Goal: Information Seeking & Learning: Learn about a topic

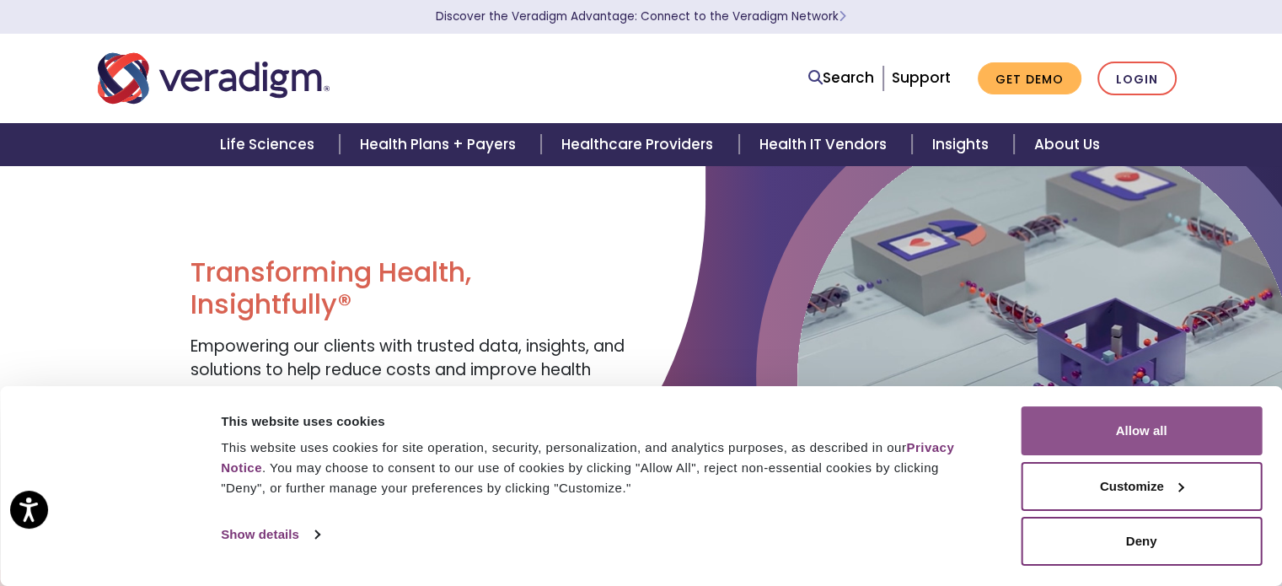
click at [1163, 437] on button "Allow all" at bounding box center [1141, 430] width 241 height 49
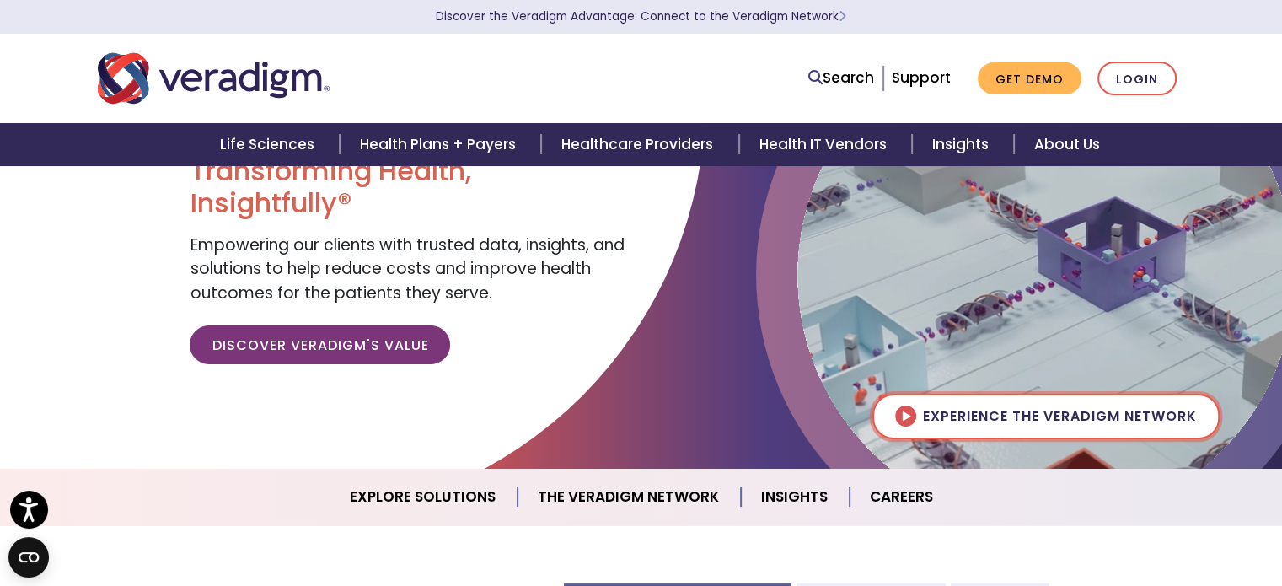
scroll to position [108, 0]
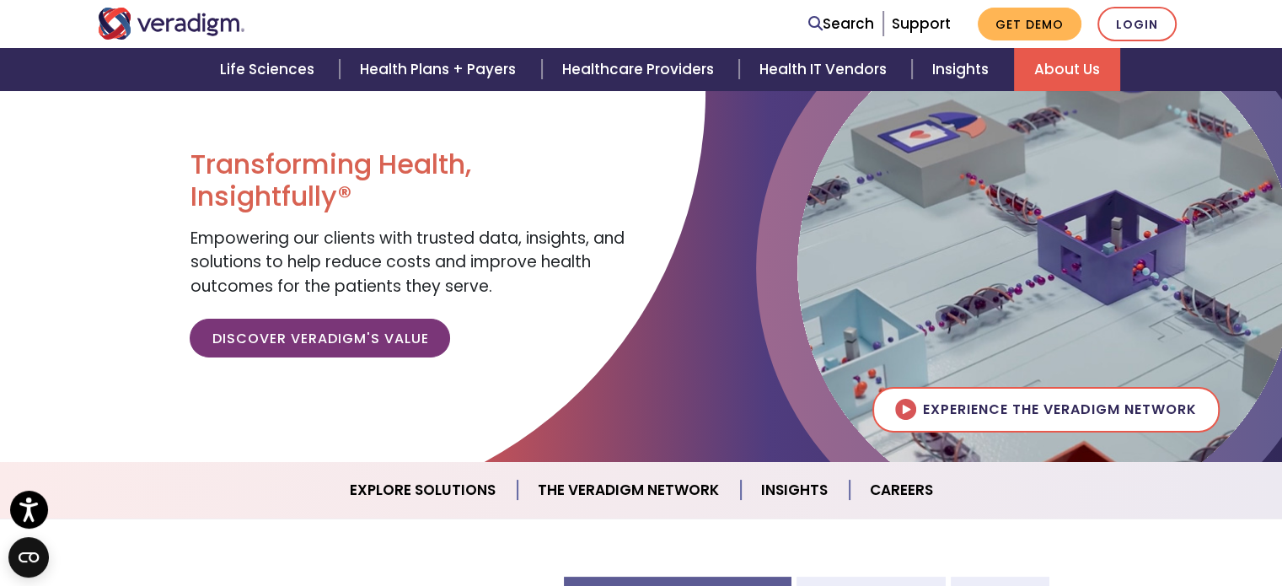
click at [1052, 63] on link "About Us" at bounding box center [1067, 69] width 106 height 43
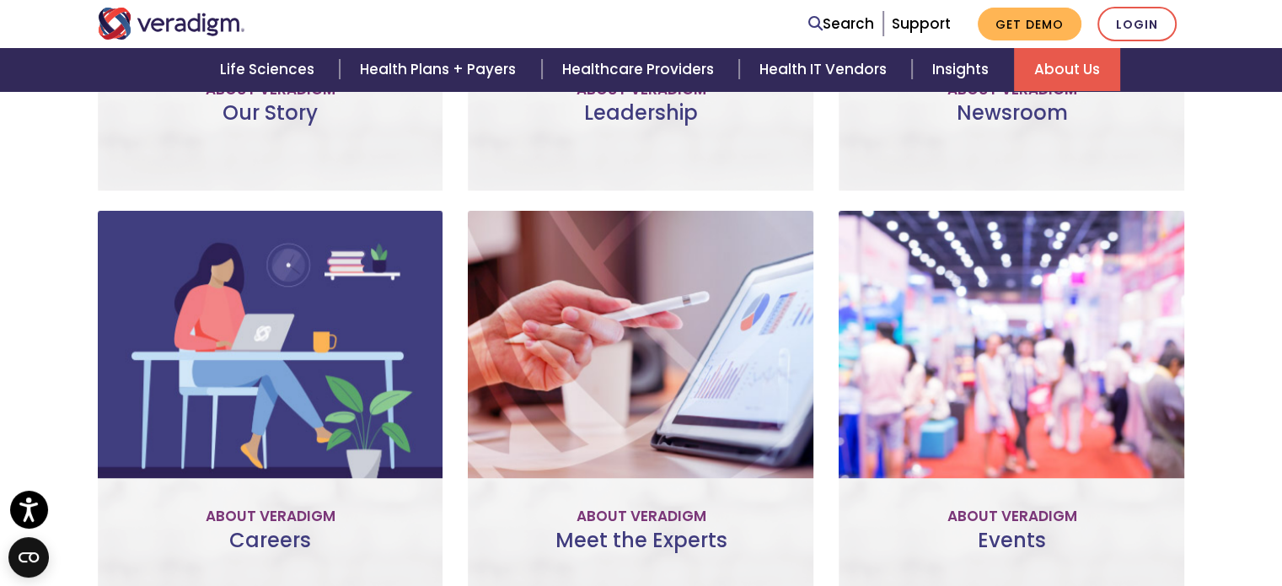
scroll to position [991, 0]
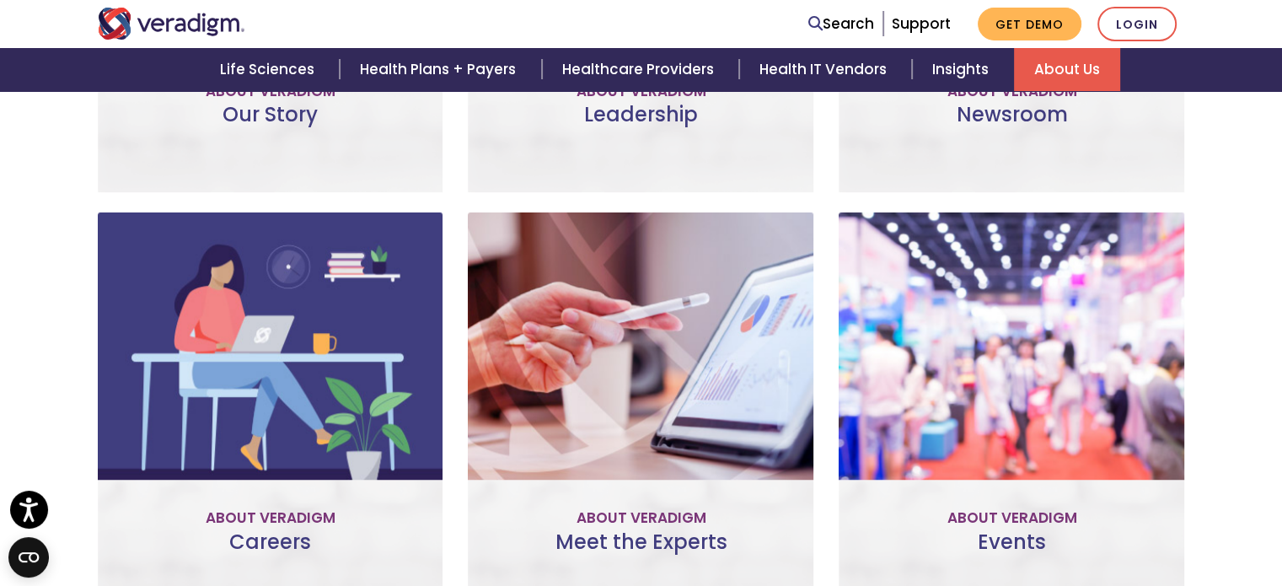
click at [291, 477] on link "Join Our Team" at bounding box center [270, 479] width 158 height 39
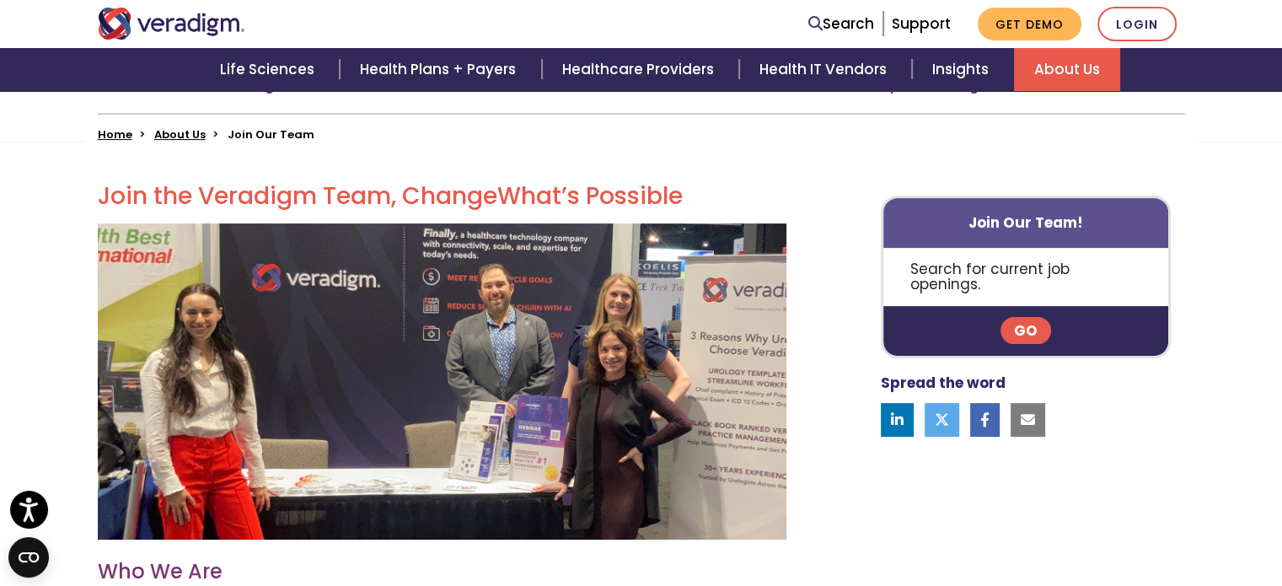
scroll to position [411, 0]
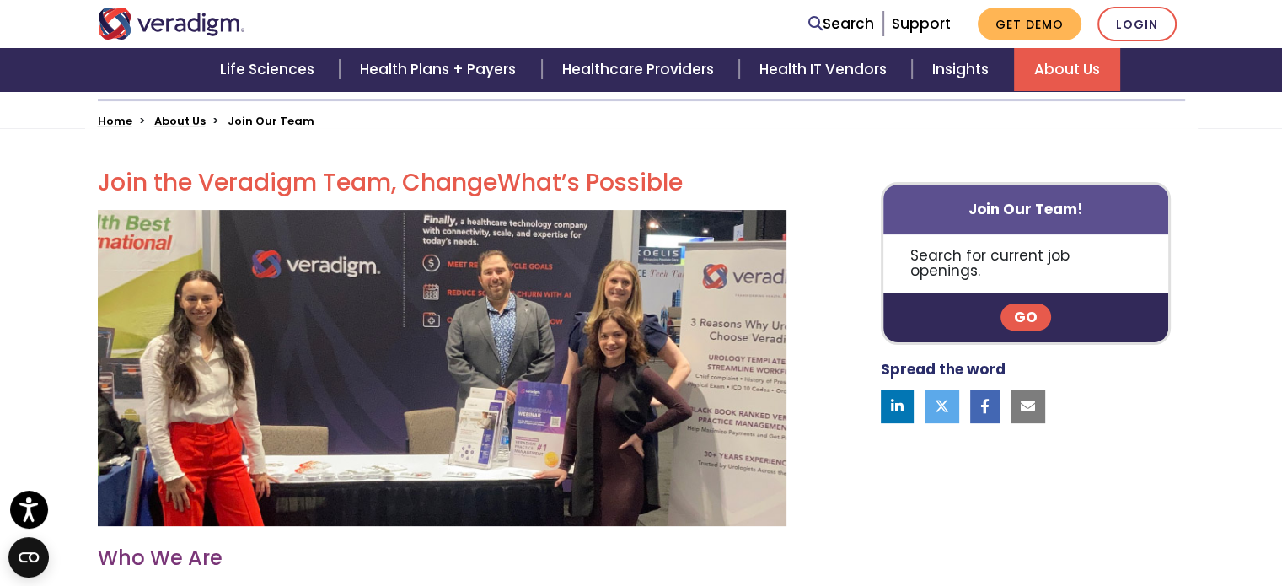
click at [1013, 303] on link "Go" at bounding box center [1025, 316] width 51 height 27
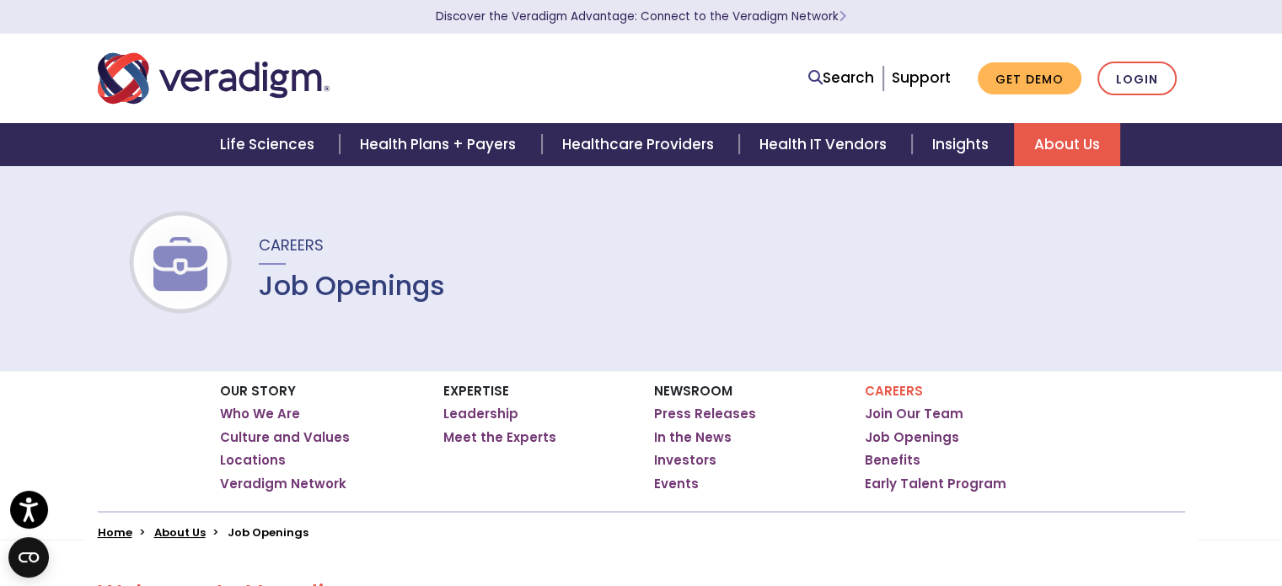
drag, startPoint x: 0, startPoint y: 0, endPoint x: 1013, endPoint y: 291, distance: 1053.8
click at [1013, 291] on div "Careers Job Openings" at bounding box center [641, 268] width 1282 height 206
click at [983, 303] on div "Careers Job Openings" at bounding box center [641, 268] width 1282 height 206
click at [989, 298] on div "Careers Job Openings" at bounding box center [641, 268] width 1282 height 206
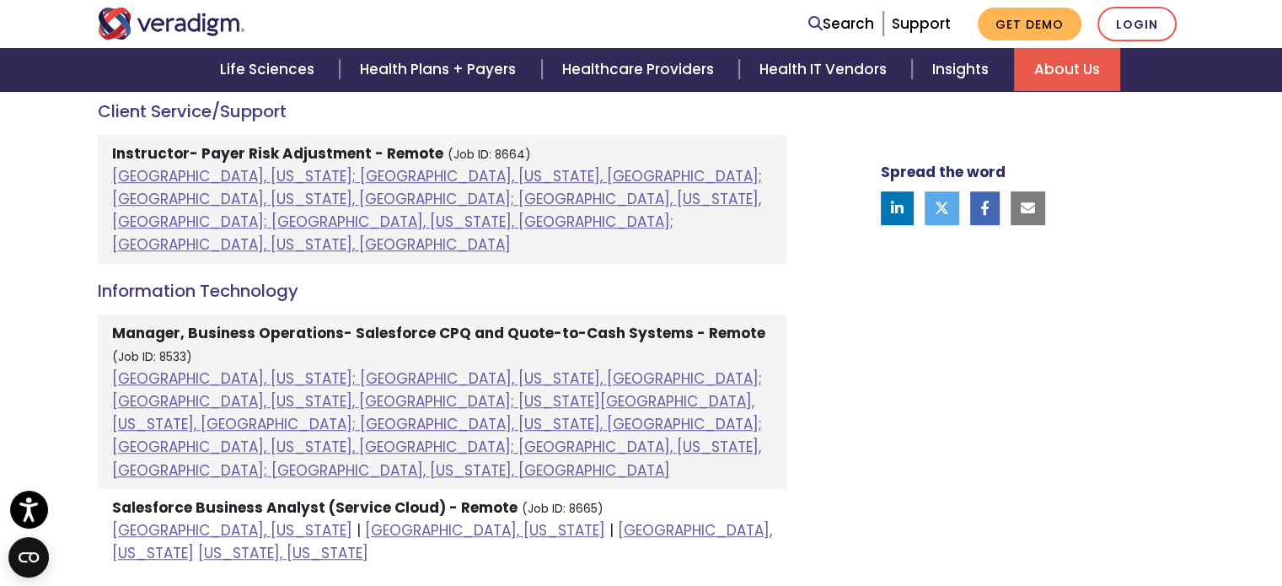
scroll to position [1057, 0]
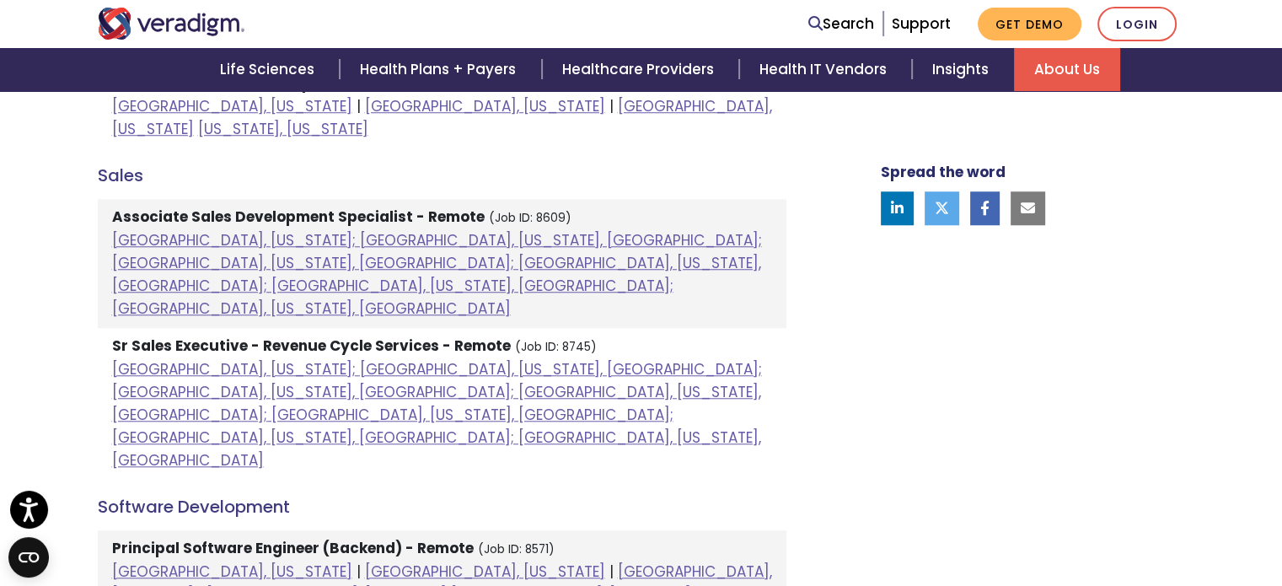
click at [547, 328] on li "Sr Sales Executive - Revenue Cycle Services - Remote (Job ID: 8745) Atlanta, Ge…" at bounding box center [442, 404] width 688 height 152
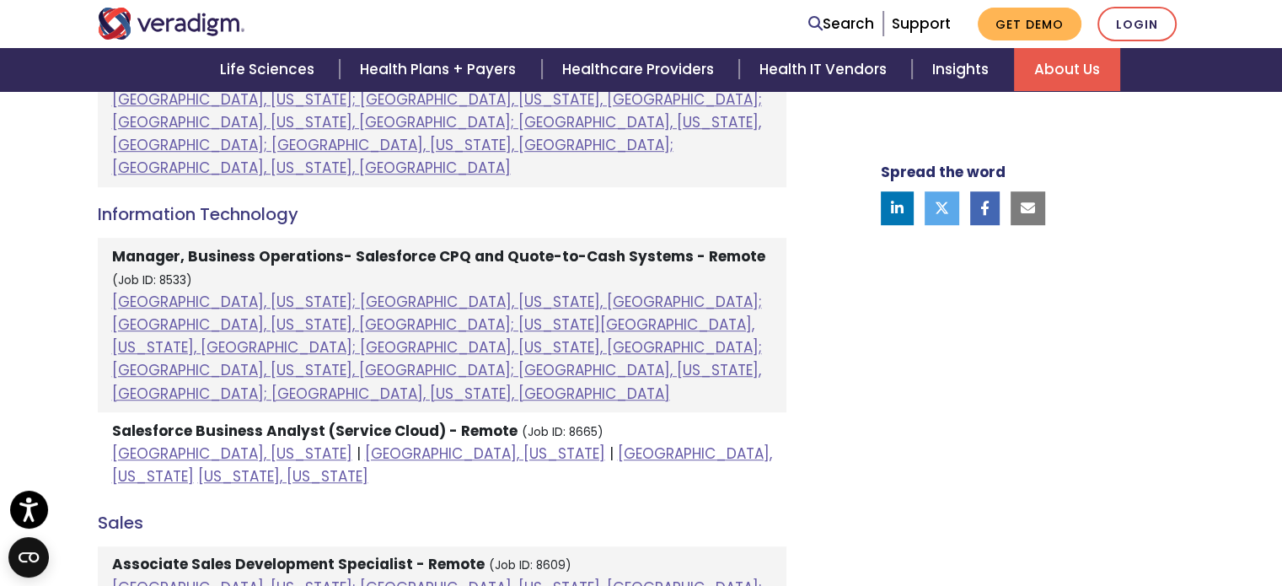
scroll to position [1075, 0]
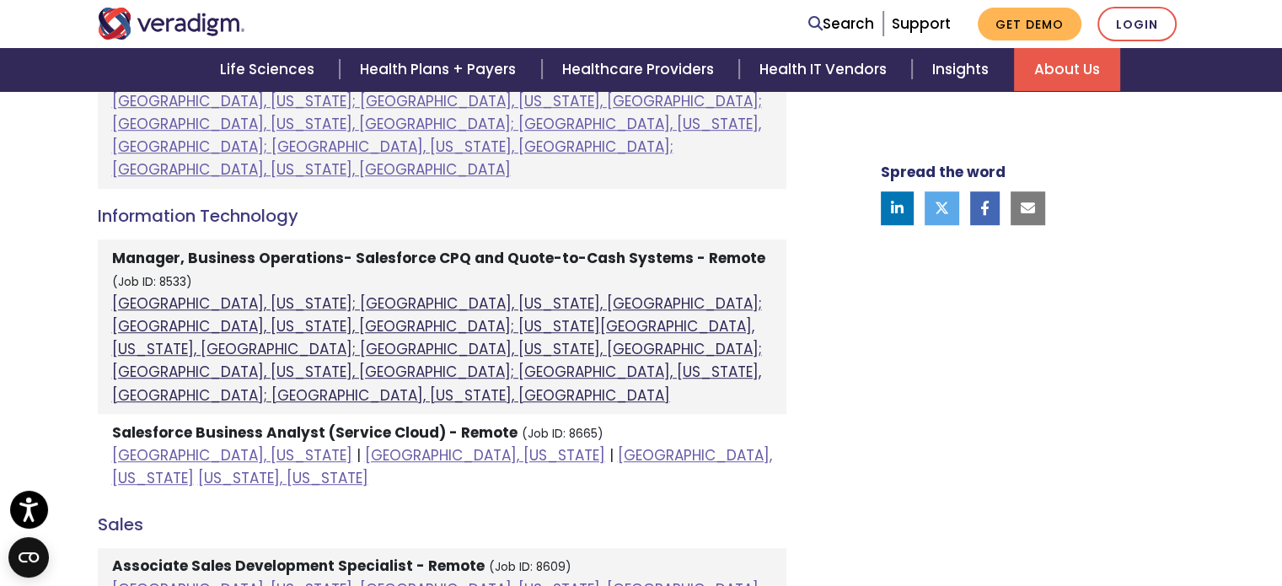
click at [319, 293] on link "Atlanta, Georgia; Columbia, South Carolina, United States; Houston, Texas, Unit…" at bounding box center [437, 349] width 650 height 112
